Goal: Check status: Check status

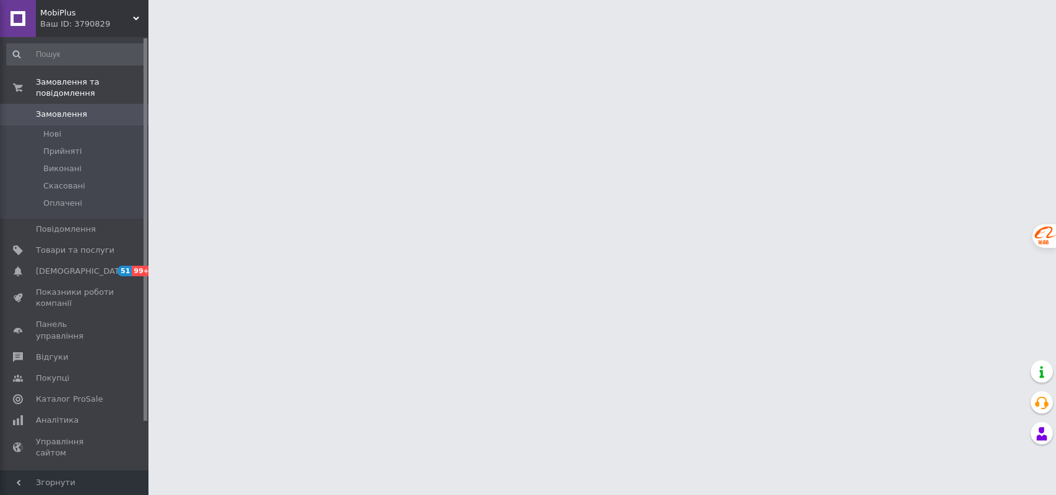
click at [124, 19] on div "Ваш ID: 3790829" at bounding box center [94, 24] width 108 height 11
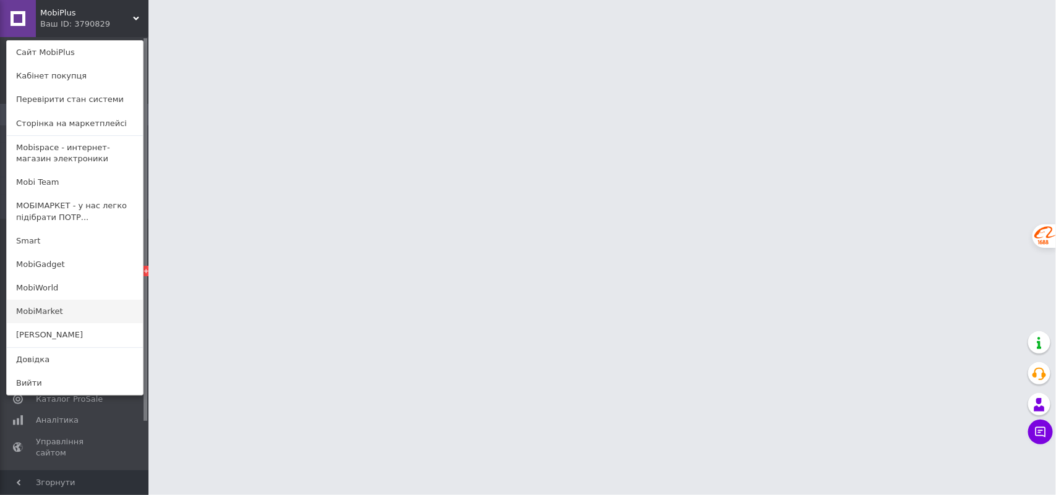
click at [79, 314] on link "MobiMarket" at bounding box center [75, 311] width 136 height 23
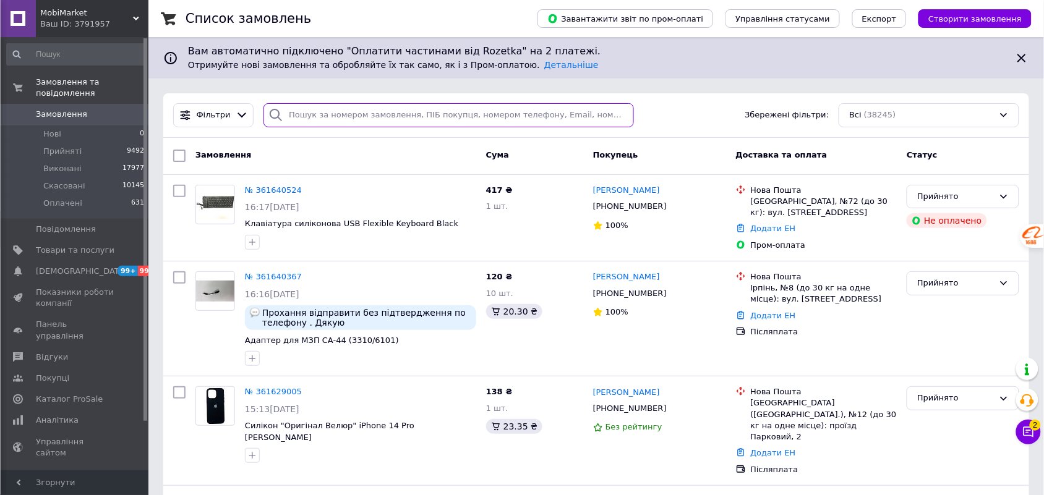
click at [341, 106] on input "search" at bounding box center [448, 115] width 370 height 24
paste input "488628270"
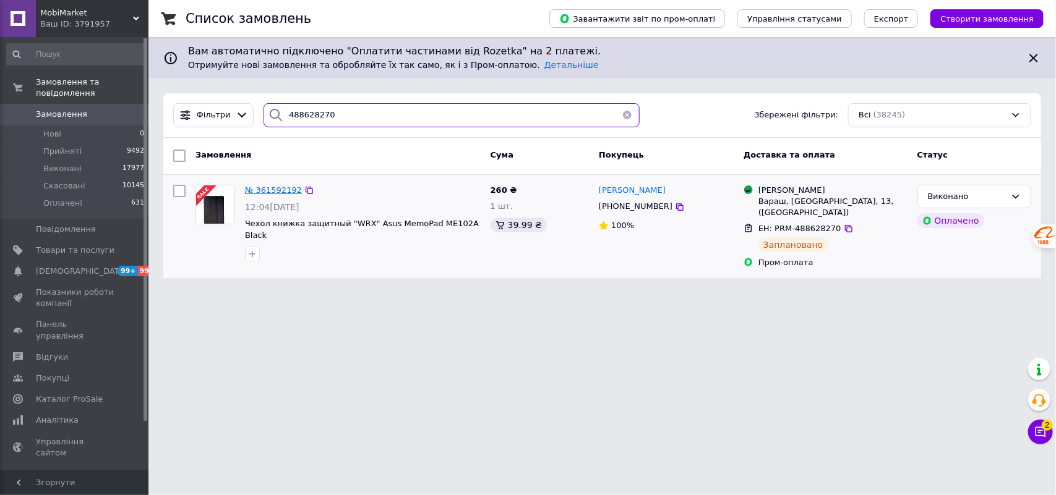
type input "488628270"
click at [277, 187] on span "№ 361592192" at bounding box center [273, 190] width 57 height 9
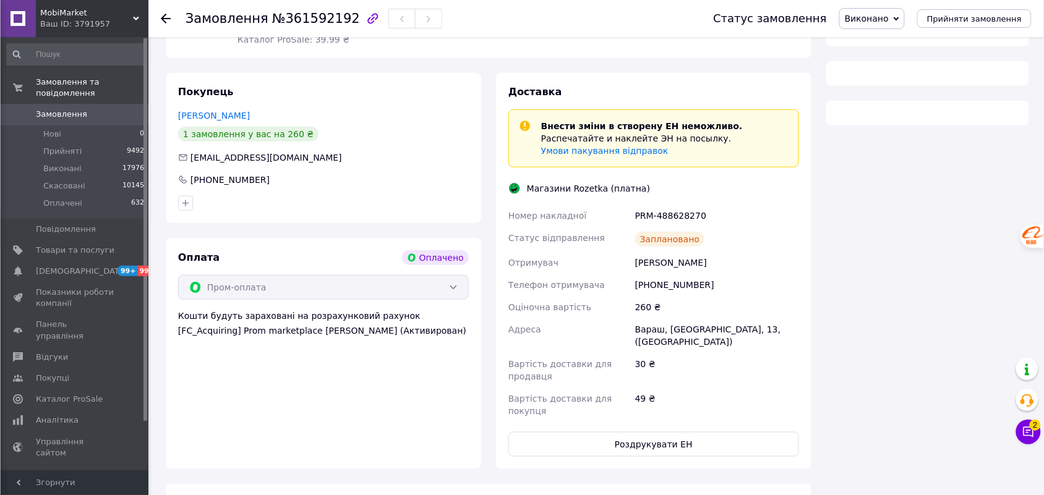
scroll to position [258, 0]
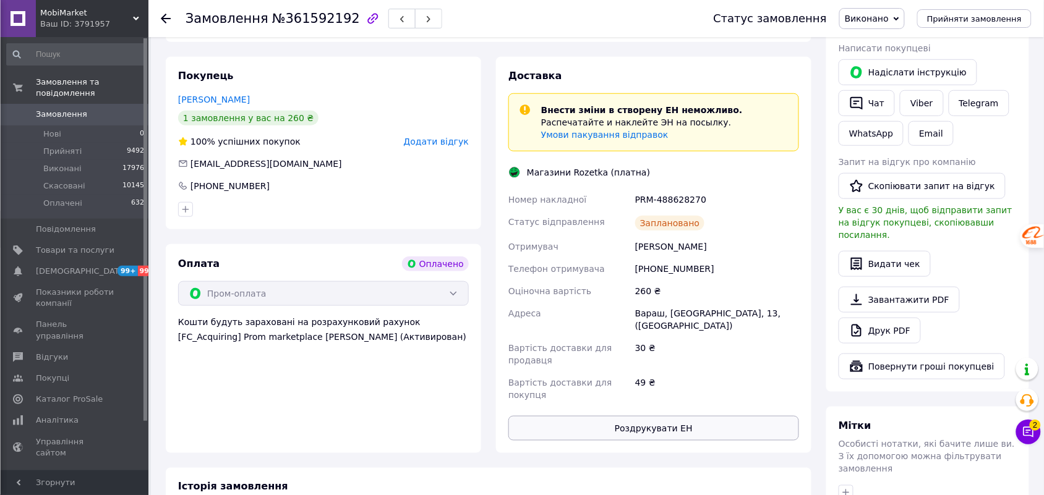
click at [680, 417] on button "Роздрукувати ЕН" at bounding box center [653, 428] width 291 height 25
